Goal: Task Accomplishment & Management: Use online tool/utility

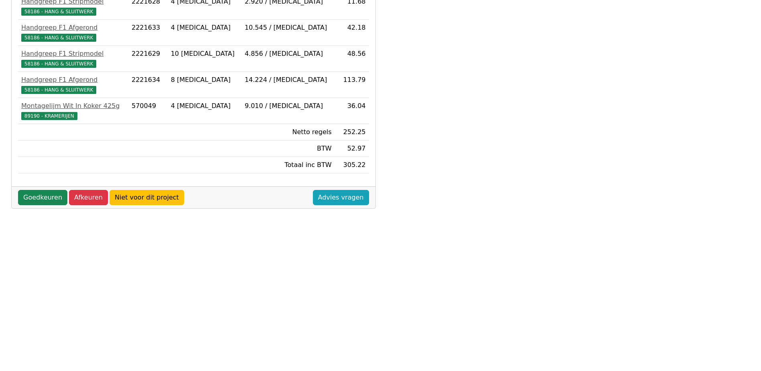
scroll to position [224, 0]
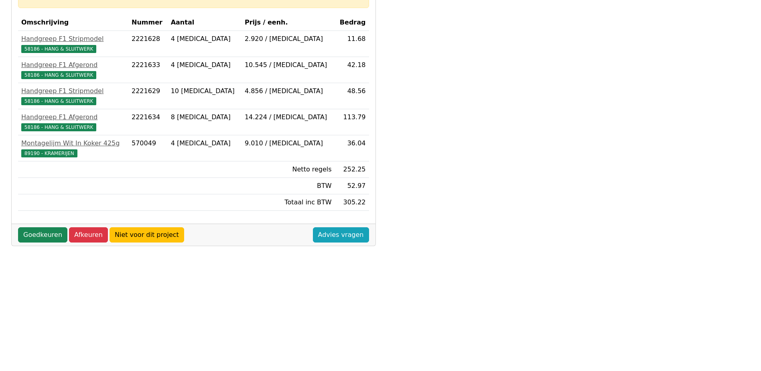
scroll to position [201, 0]
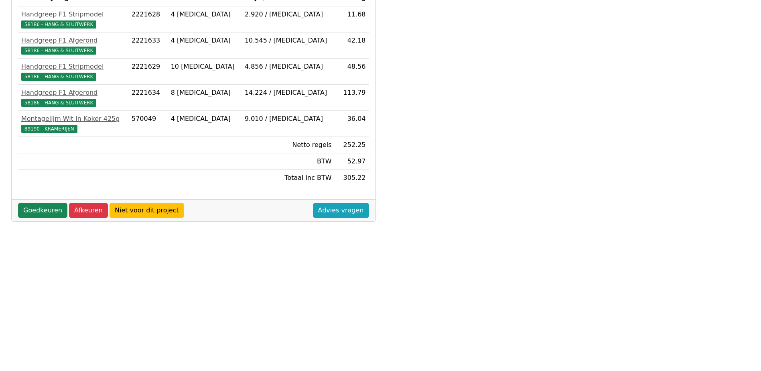
scroll to position [201, 0]
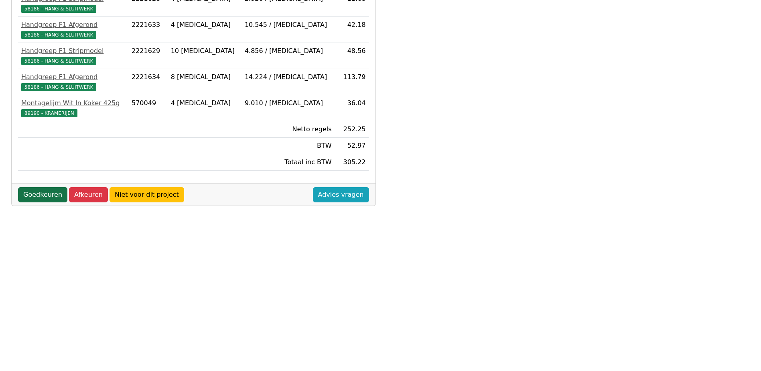
click at [42, 196] on link "Goedkeuren" at bounding box center [42, 194] width 49 height 15
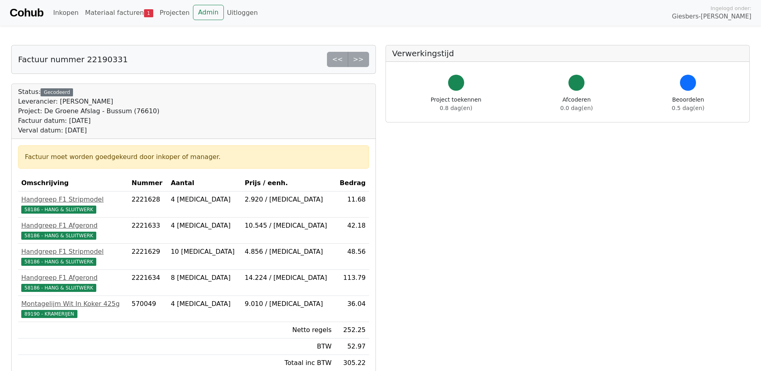
scroll to position [200, 0]
